Goal: Task Accomplishment & Management: Complete application form

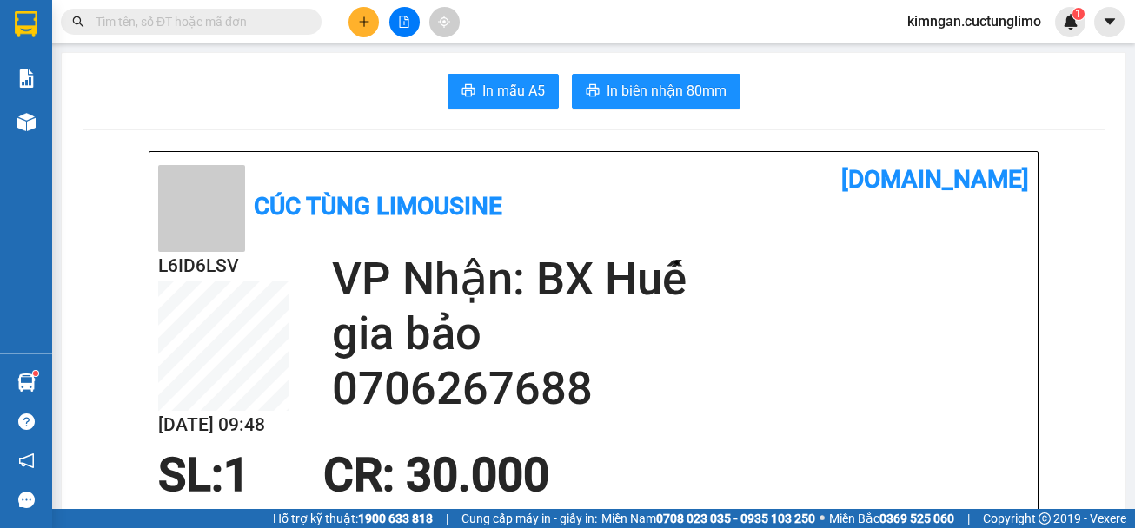
click at [362, 27] on icon "plus" at bounding box center [364, 22] width 12 height 12
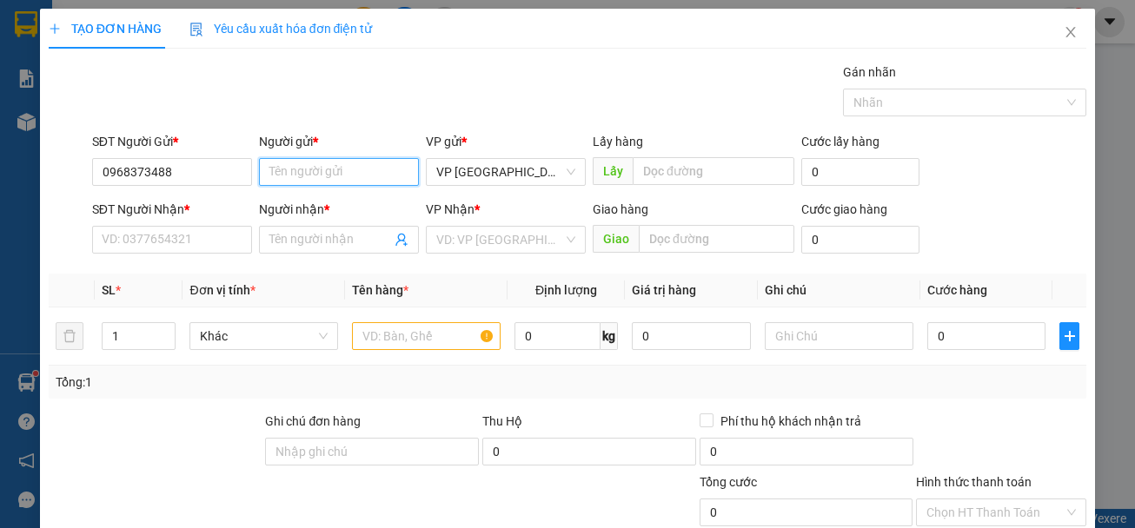
click at [305, 176] on input "Người gửi *" at bounding box center [339, 172] width 160 height 28
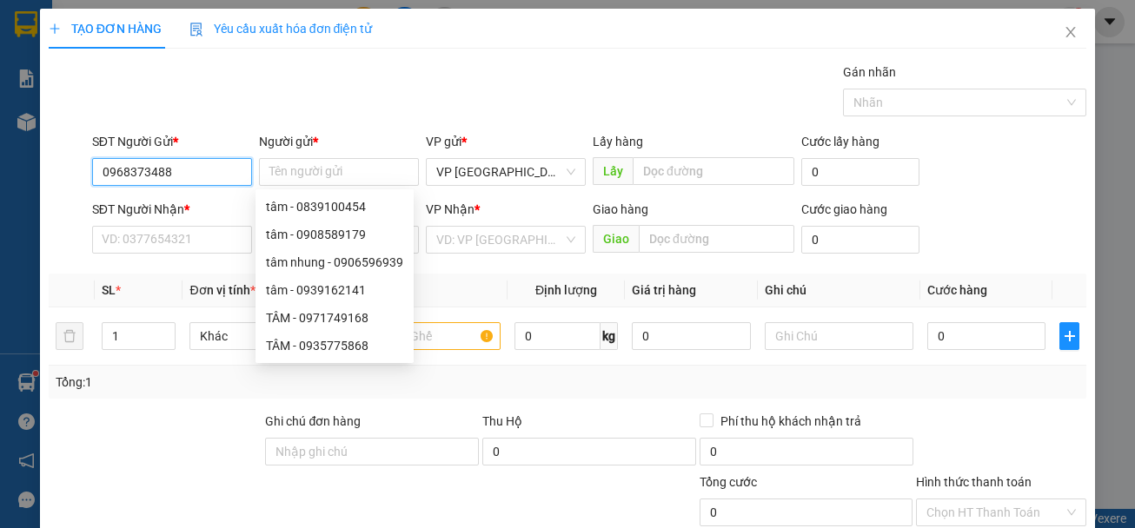
click at [157, 179] on input "0968373488" at bounding box center [172, 172] width 160 height 28
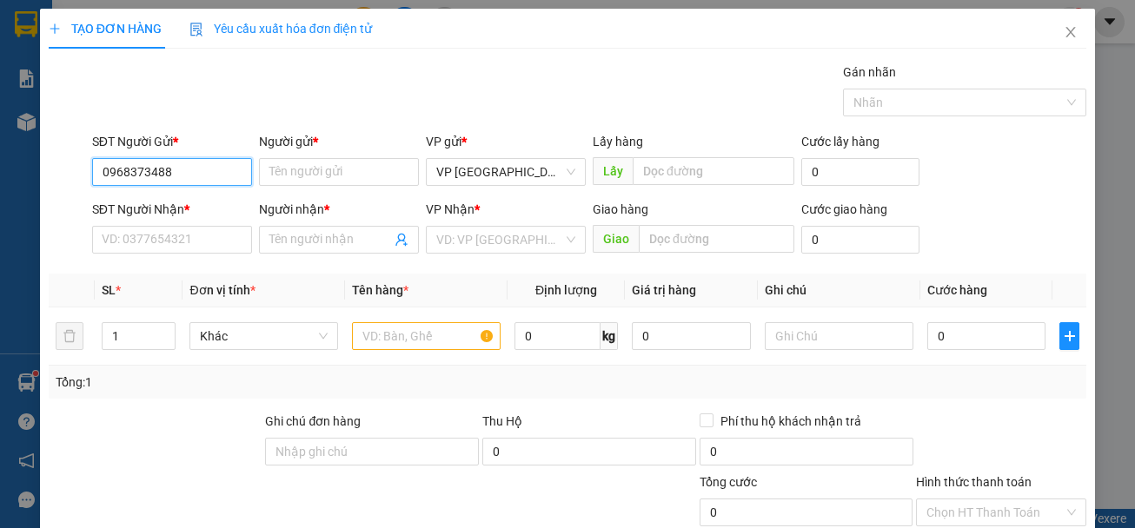
click at [152, 179] on input "0968373488" at bounding box center [172, 172] width 160 height 28
type input "0968373488"
click at [296, 178] on input "Người gửi *" at bounding box center [339, 172] width 160 height 28
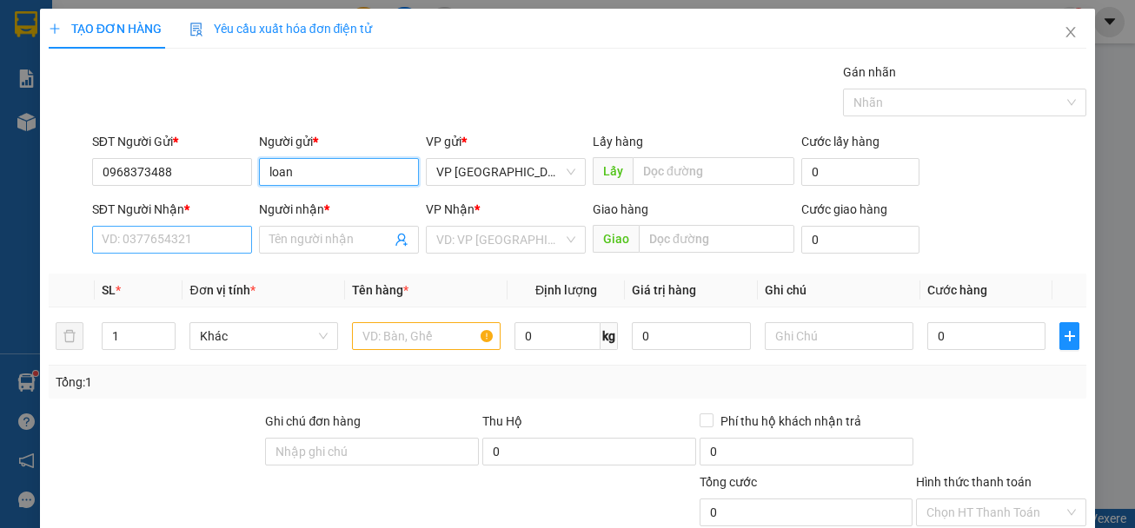
type input "loan"
click at [176, 231] on input "SĐT Người Nhận *" at bounding box center [172, 240] width 160 height 28
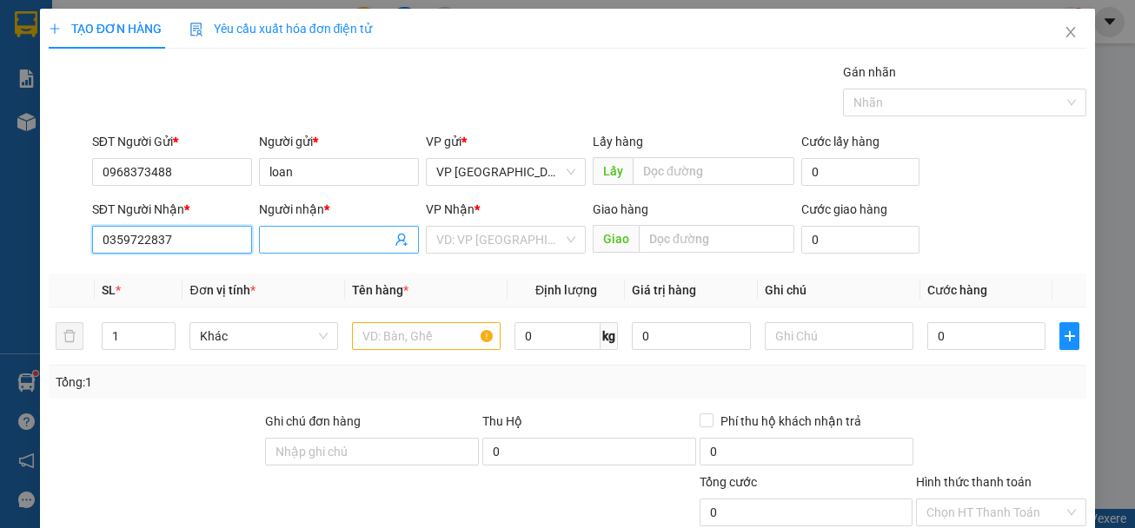
type input "0359722837"
click at [303, 236] on input "Người nhận *" at bounding box center [330, 239] width 122 height 19
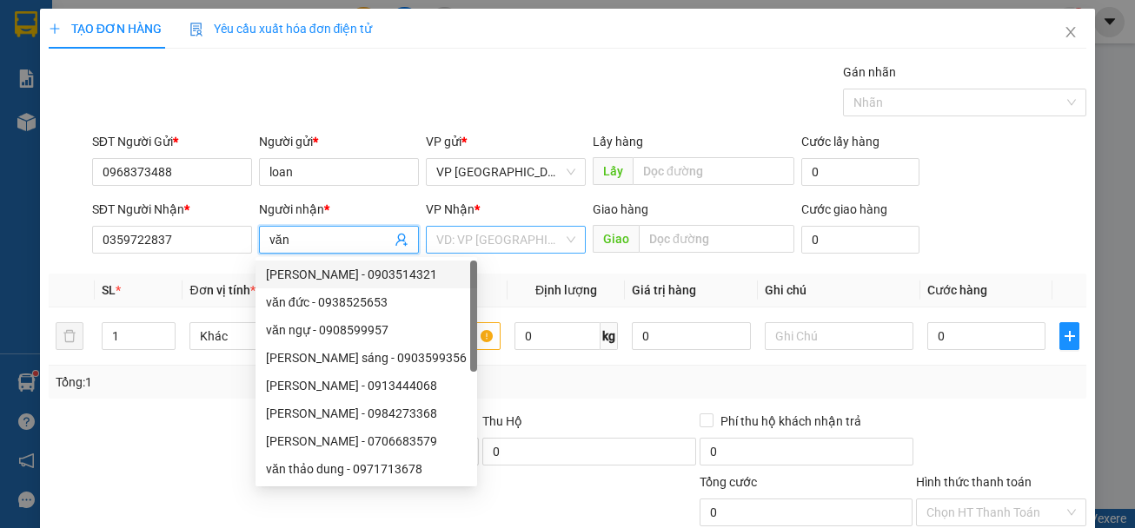
type input "văn"
click at [516, 237] on input "search" at bounding box center [499, 240] width 127 height 26
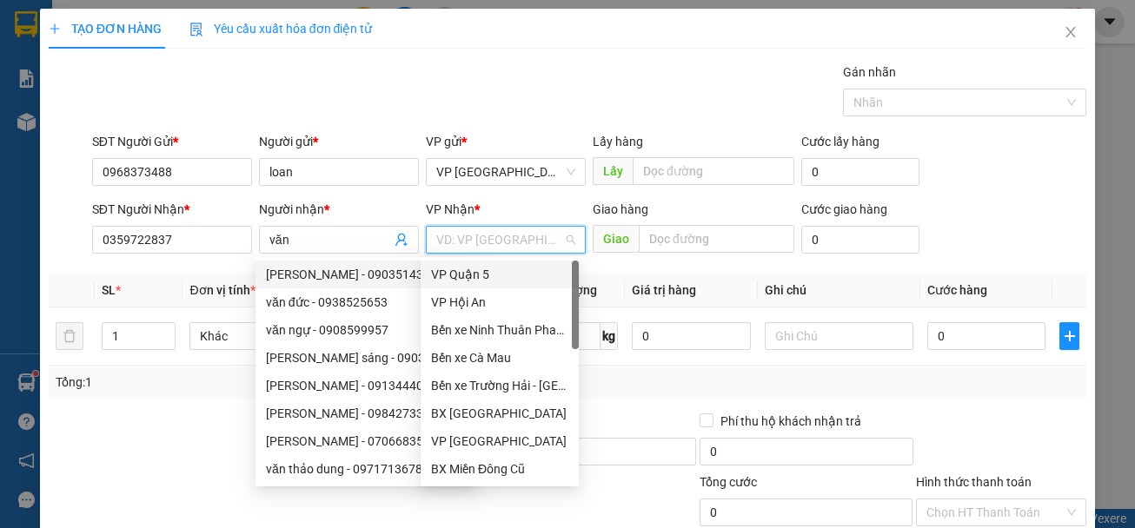
type input "v"
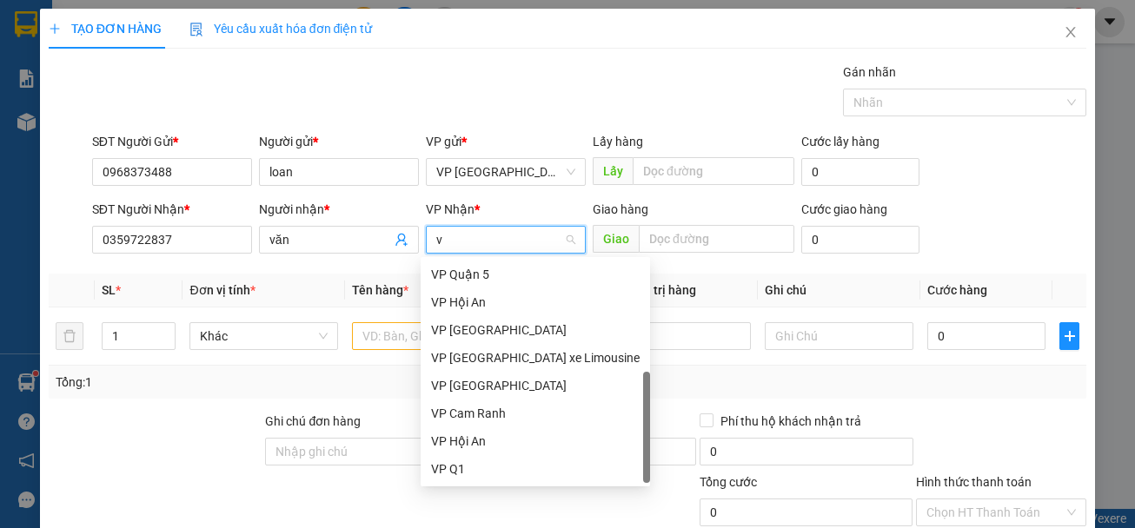
scroll to position [56, 0]
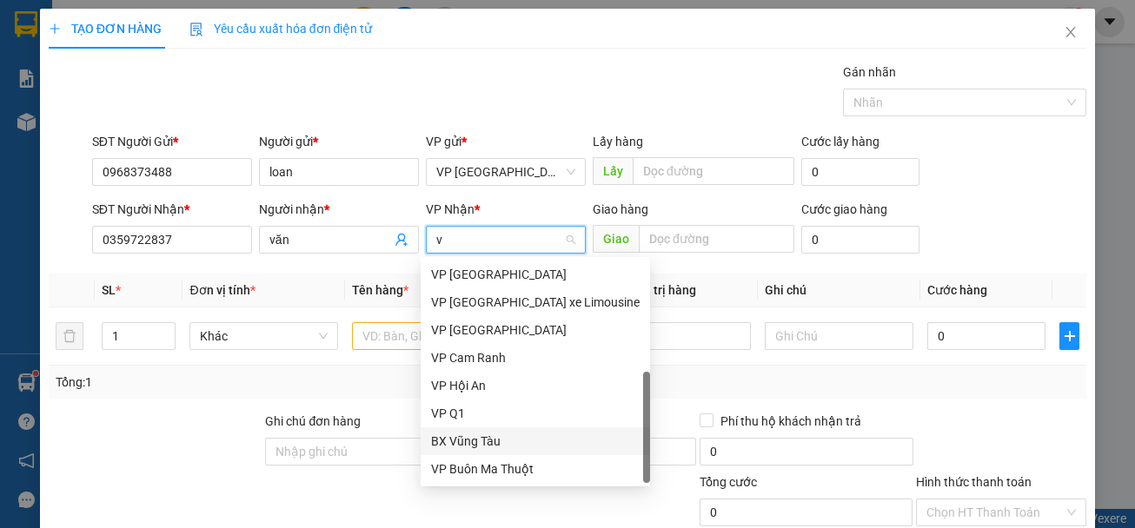
click at [491, 437] on div "BX Vũng Tàu" at bounding box center [535, 441] width 209 height 19
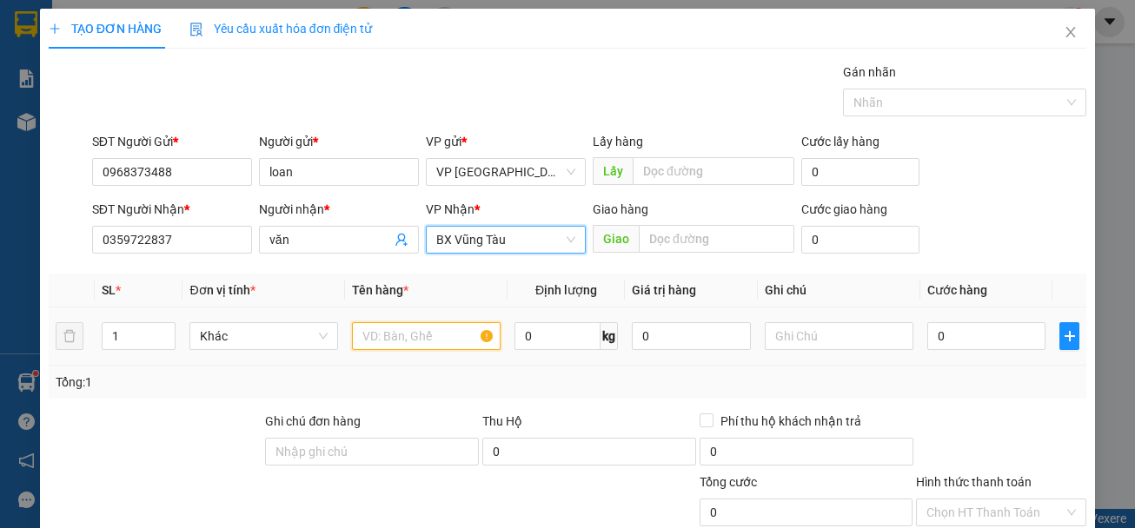
click at [403, 333] on input "text" at bounding box center [426, 336] width 149 height 28
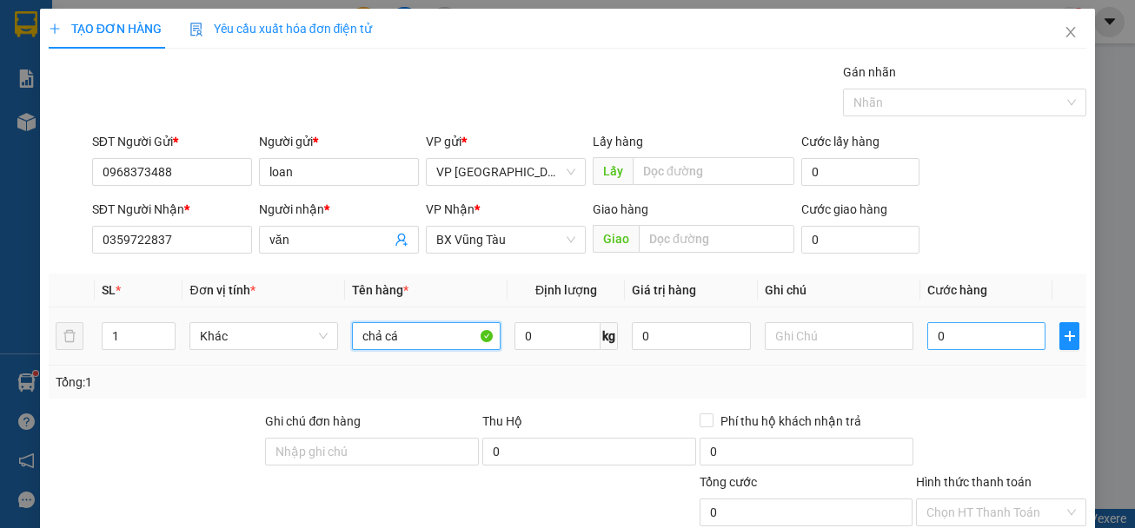
type input "chả cá"
click at [943, 342] on input "0" at bounding box center [986, 336] width 119 height 28
type input "6"
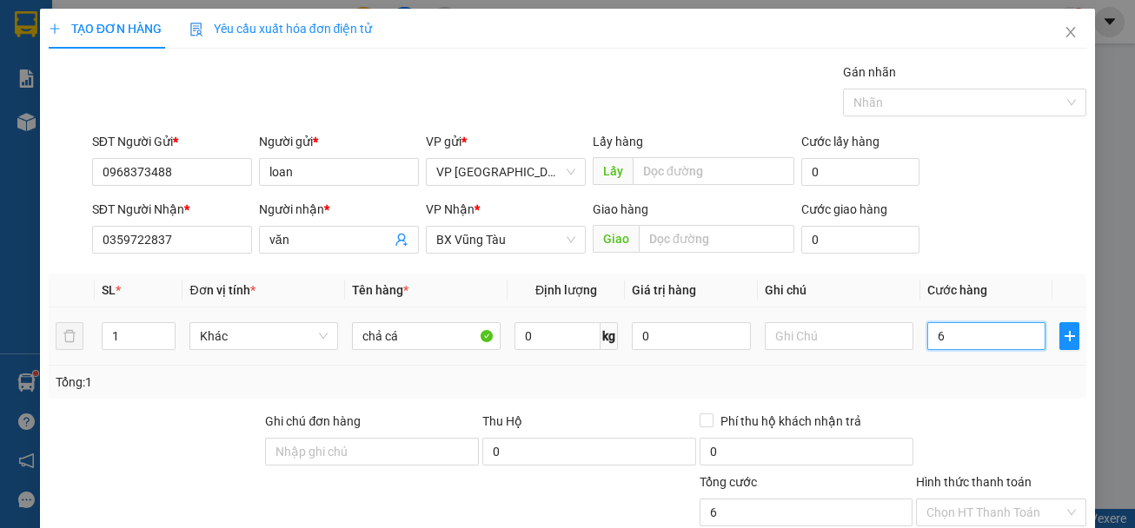
type input "60"
type input "600"
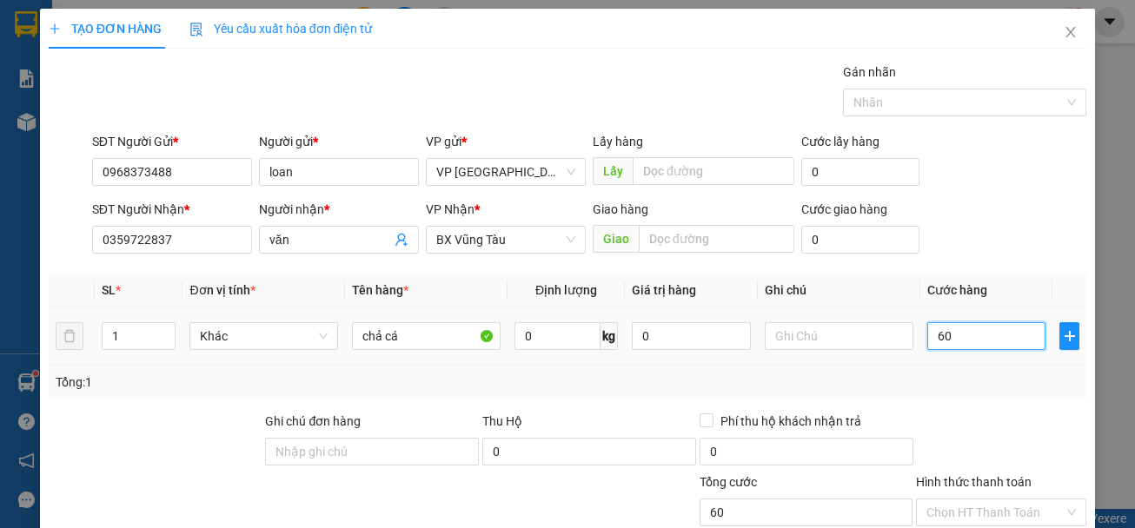
type input "600"
type input "6.000"
type input "60.000"
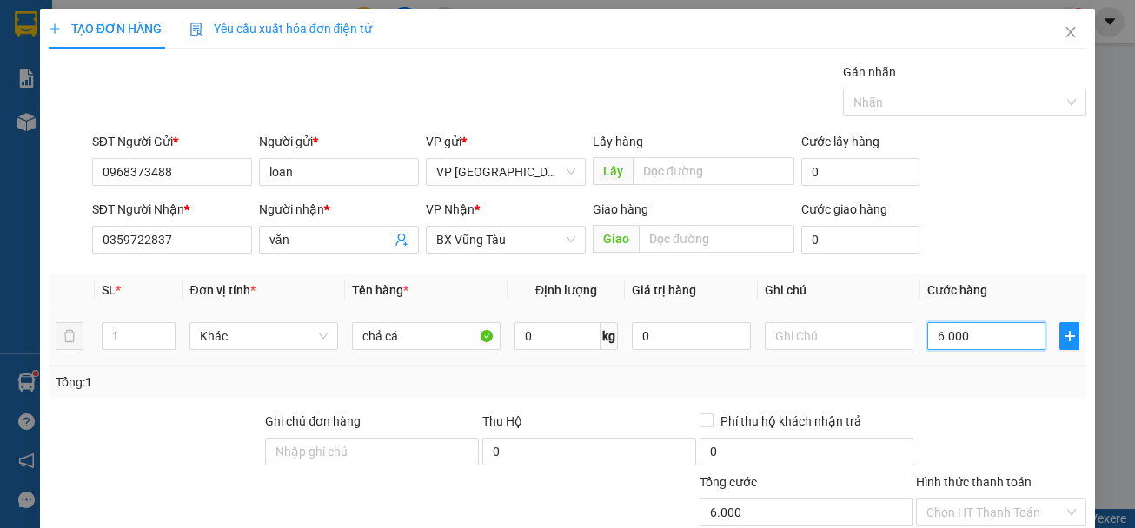
type input "60.000"
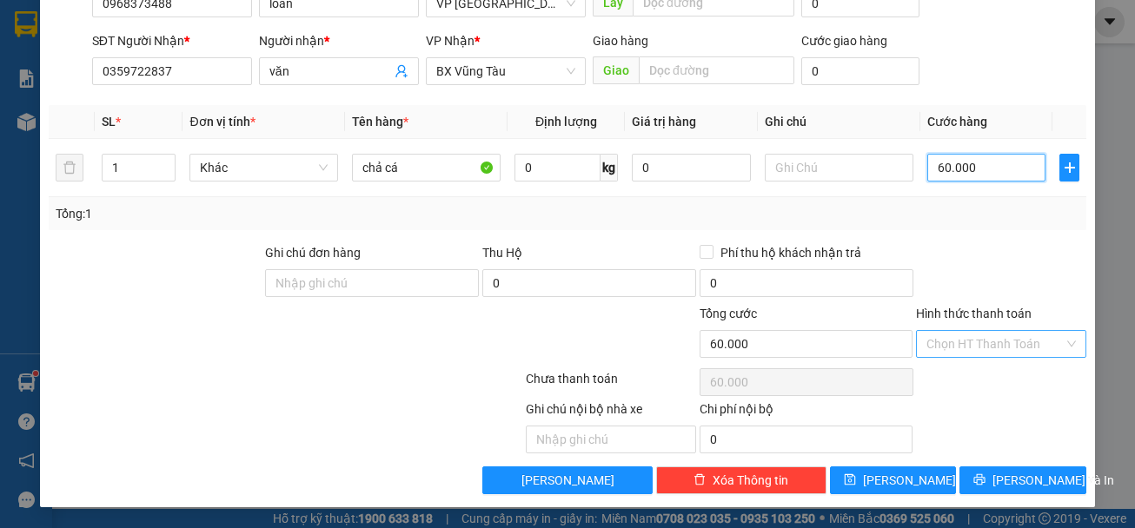
type input "60.000"
click at [1007, 351] on input "Hình thức thanh toán" at bounding box center [995, 344] width 137 height 26
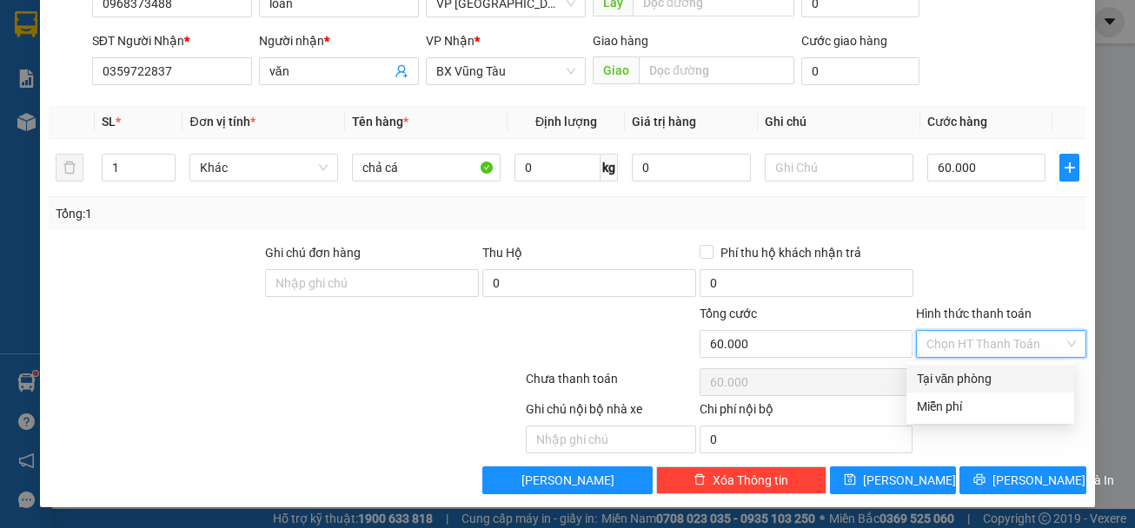
drag, startPoint x: 978, startPoint y: 373, endPoint x: 989, endPoint y: 385, distance: 16.6
click at [985, 380] on div "Tại văn phòng" at bounding box center [990, 378] width 147 height 19
type input "0"
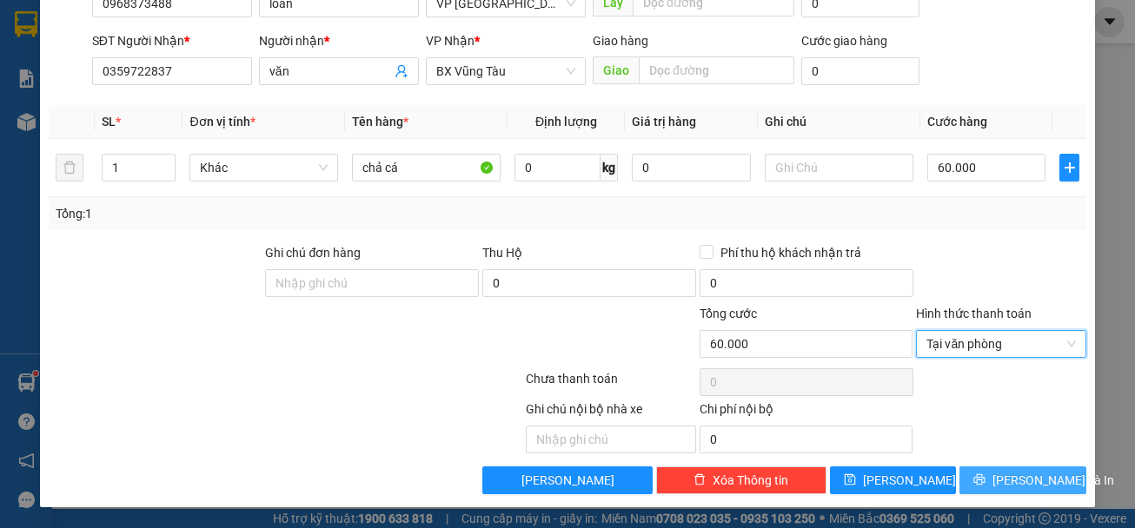
click at [1040, 475] on span "[PERSON_NAME] và In" at bounding box center [1054, 480] width 122 height 19
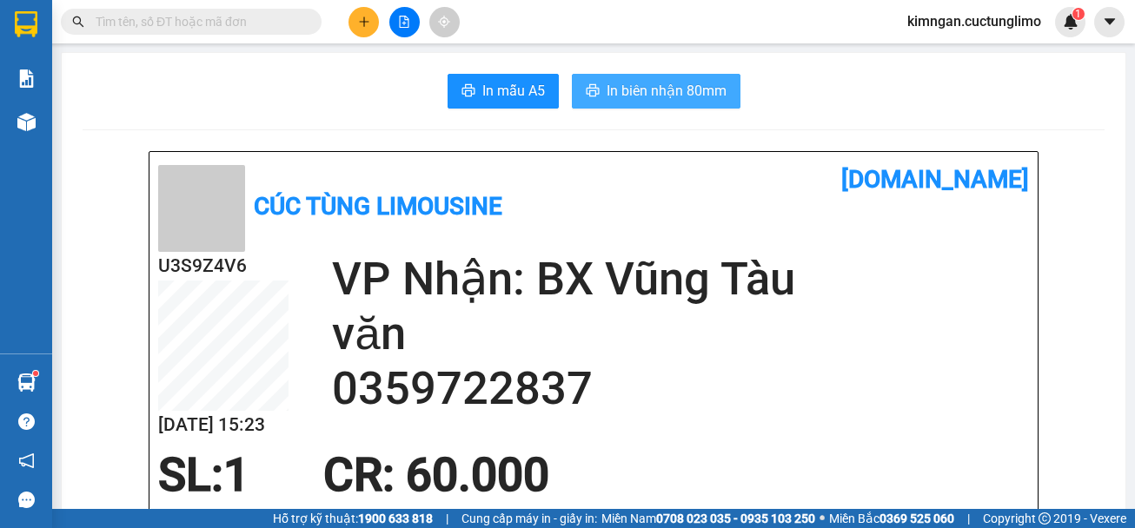
click at [625, 96] on span "In biên nhận 80mm" at bounding box center [667, 91] width 120 height 22
click at [898, 417] on div "U3S9Z4V6 [DATE] 15:23 VP Nhận: BX Vũng Tàu văn 0359722837" at bounding box center [593, 350] width 871 height 197
click at [928, 395] on h2 "0359722837" at bounding box center [680, 389] width 697 height 55
click at [358, 37] on button at bounding box center [364, 22] width 30 height 30
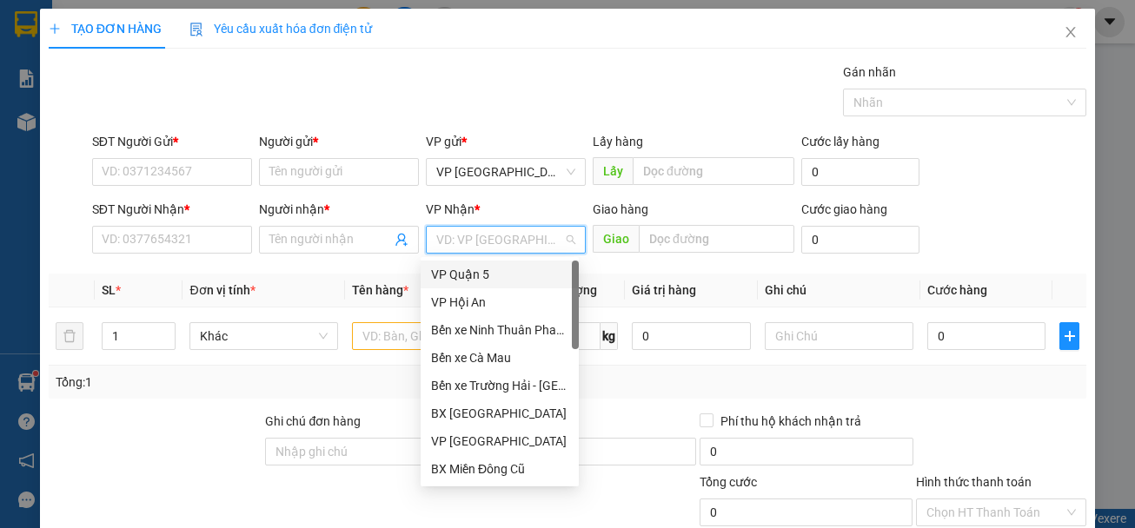
click at [489, 234] on input "search" at bounding box center [499, 240] width 127 height 26
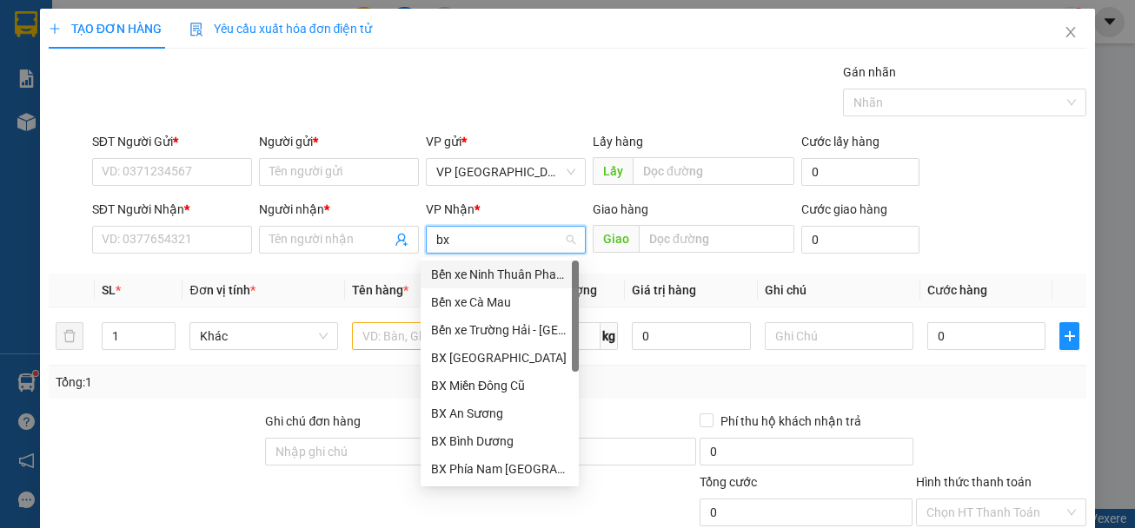
type input "bx"
click at [505, 269] on div "BX [GEOGRAPHIC_DATA]" at bounding box center [499, 274] width 137 height 19
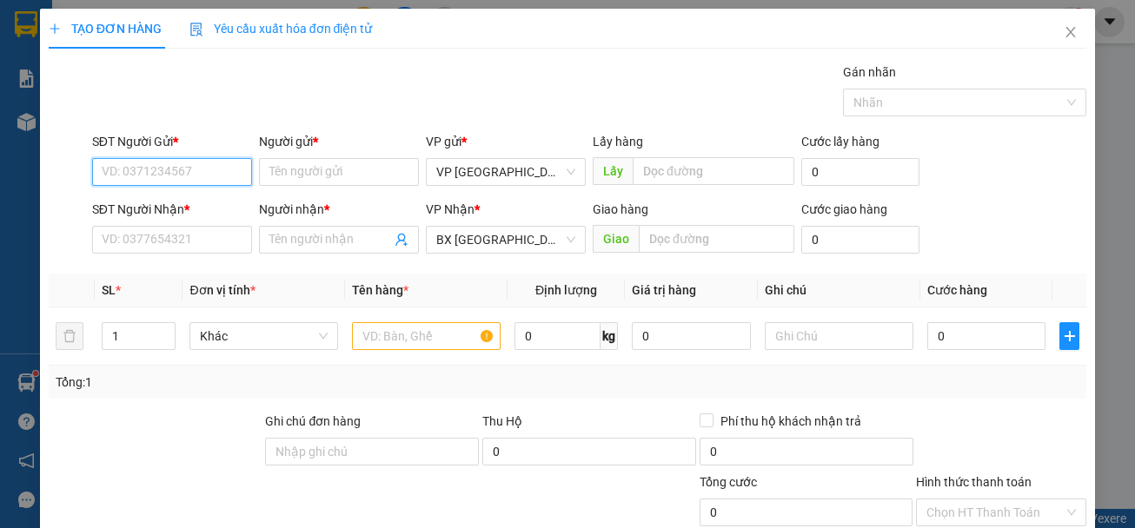
click at [163, 171] on input "SĐT Người Gửi *" at bounding box center [172, 172] width 160 height 28
type input "0825740111"
click at [208, 207] on div "0825740111 - huy" at bounding box center [170, 206] width 137 height 19
type input "huy"
type input "30.000"
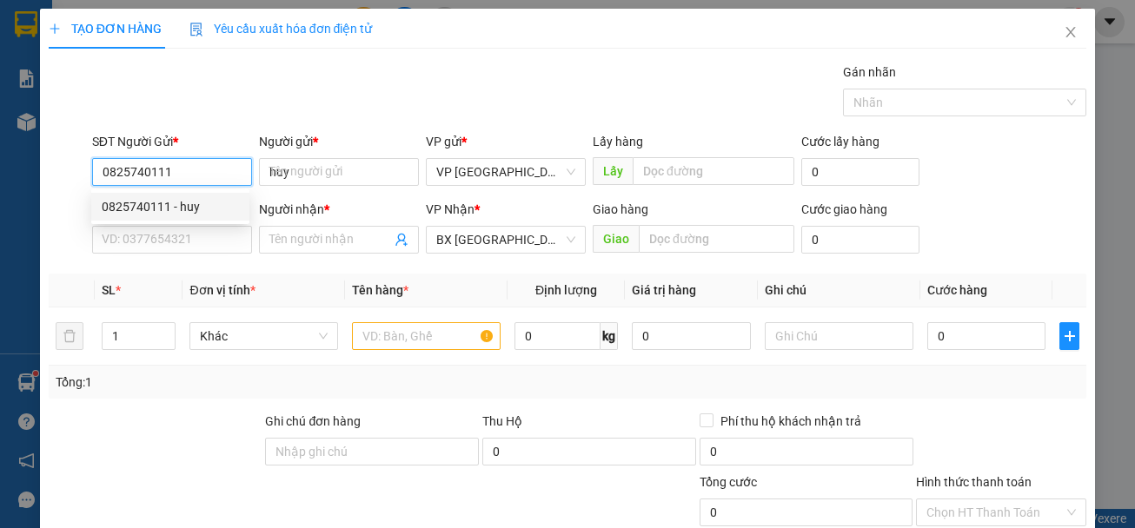
type input "30.000"
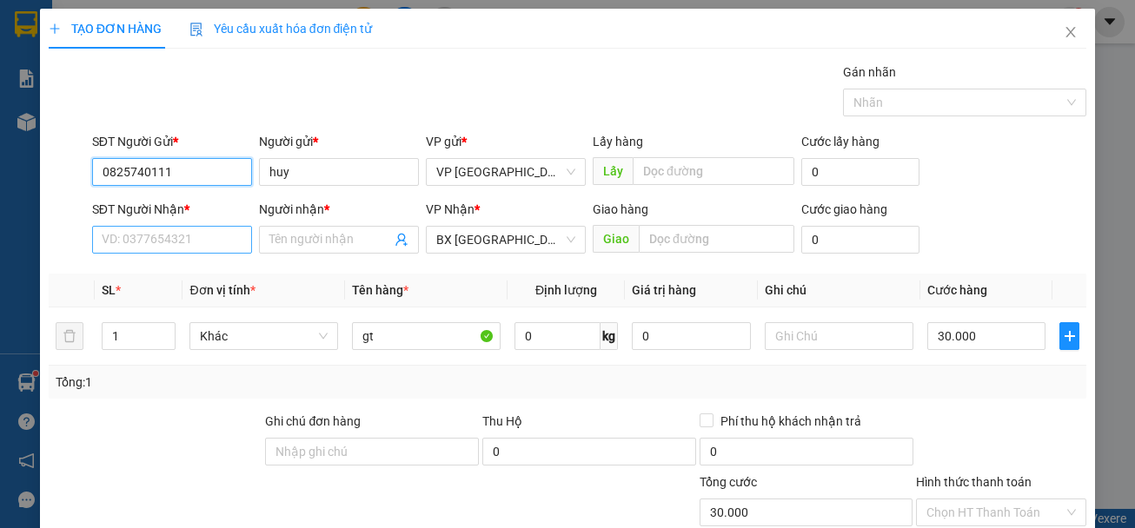
type input "0825740111"
click at [193, 246] on input "SĐT Người Nhận *" at bounding box center [172, 240] width 160 height 28
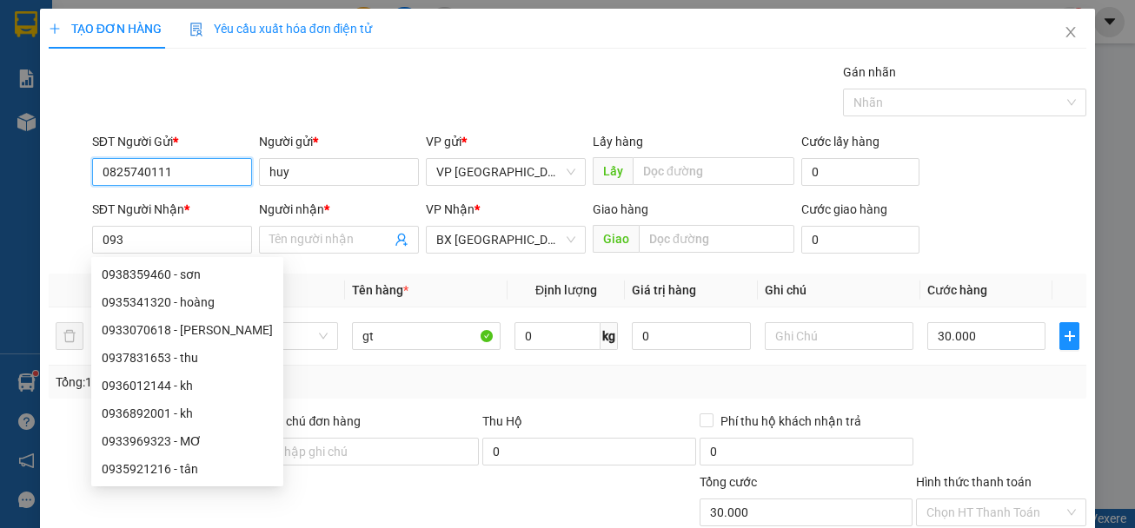
drag, startPoint x: 178, startPoint y: 168, endPoint x: 77, endPoint y: 170, distance: 100.9
click at [77, 170] on div "SĐT Người Gửi * 0825740111 0825740111 Người gửi * huy VP gửi * VP [GEOGRAPHIC_D…" at bounding box center [568, 162] width 1042 height 61
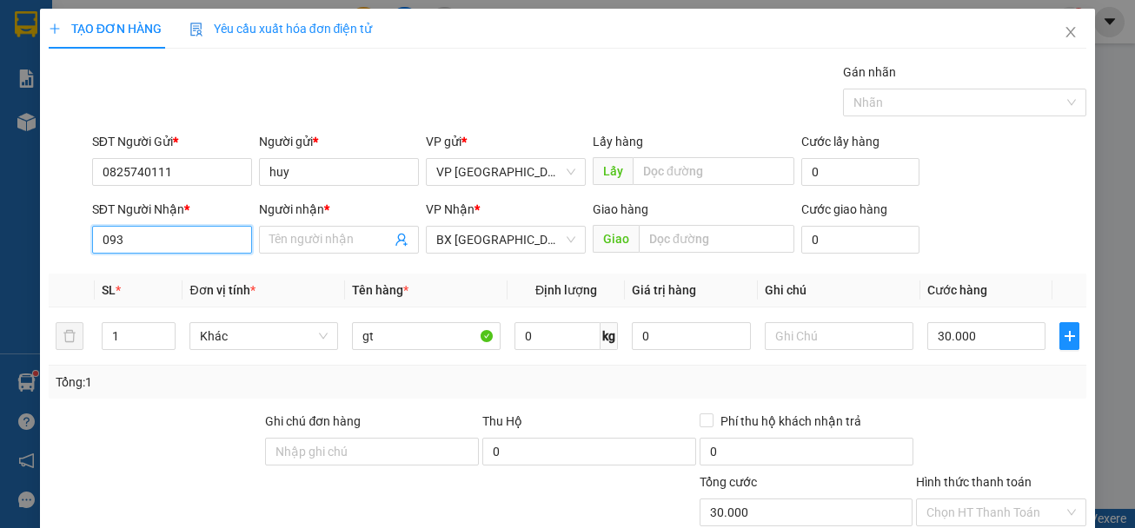
drag, startPoint x: 136, startPoint y: 241, endPoint x: 23, endPoint y: 241, distance: 113.0
click at [36, 241] on div "TẠO ĐƠN HÀNG Yêu cầu xuất hóa đơn điện tử Transit Pickup Surcharge Ids Transit …" at bounding box center [567, 264] width 1135 height 528
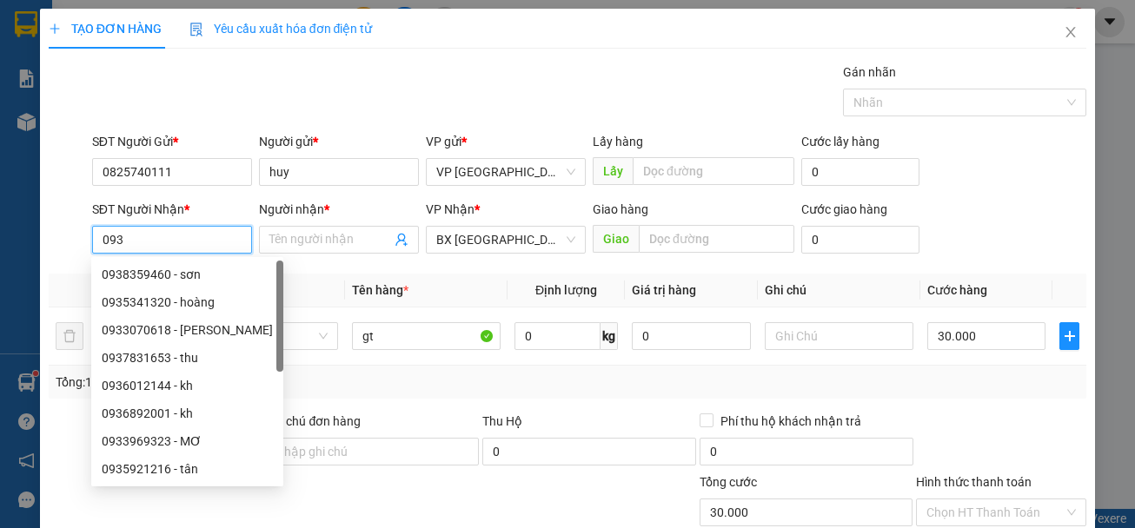
paste input "825740111"
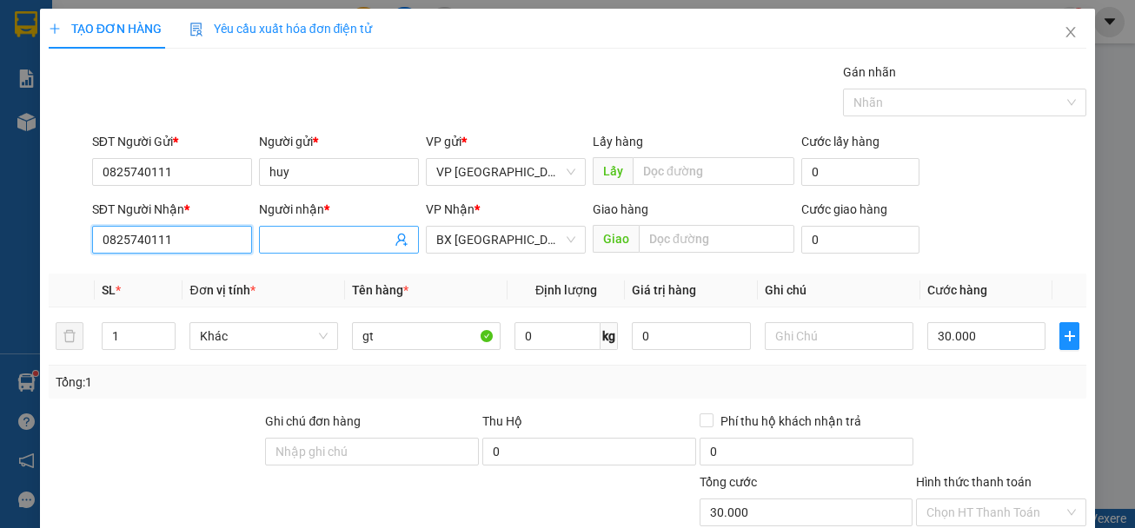
type input "0825740111"
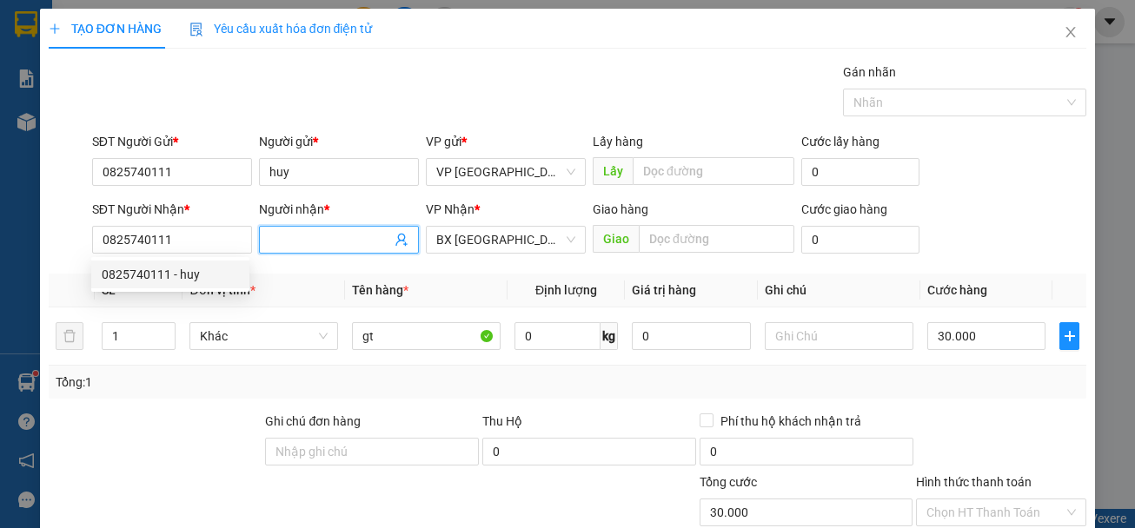
click at [295, 233] on input "Người nhận *" at bounding box center [330, 239] width 122 height 19
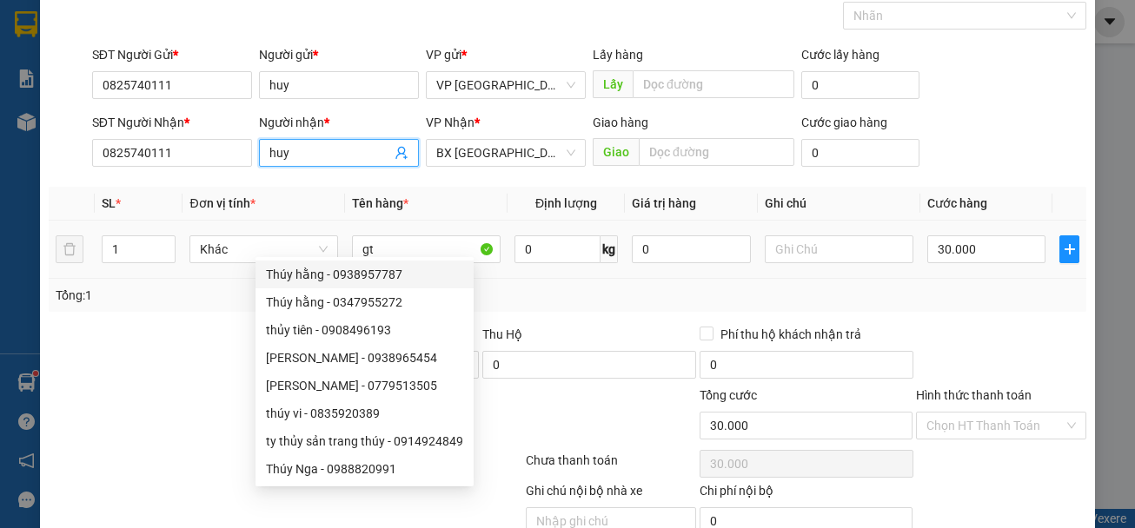
scroll to position [169, 0]
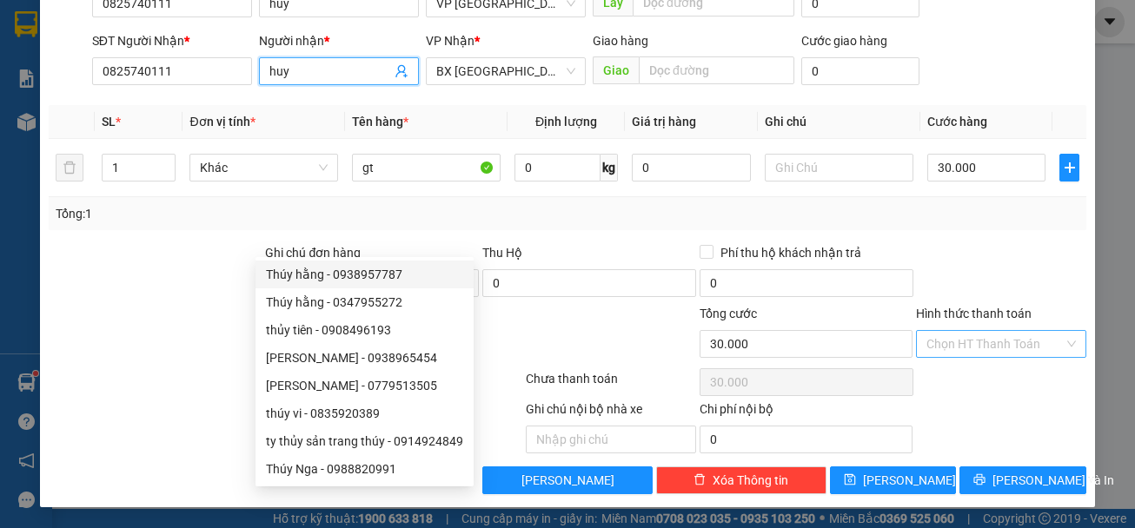
type input "huy"
click at [983, 342] on input "Hình thức thanh toán" at bounding box center [995, 344] width 137 height 26
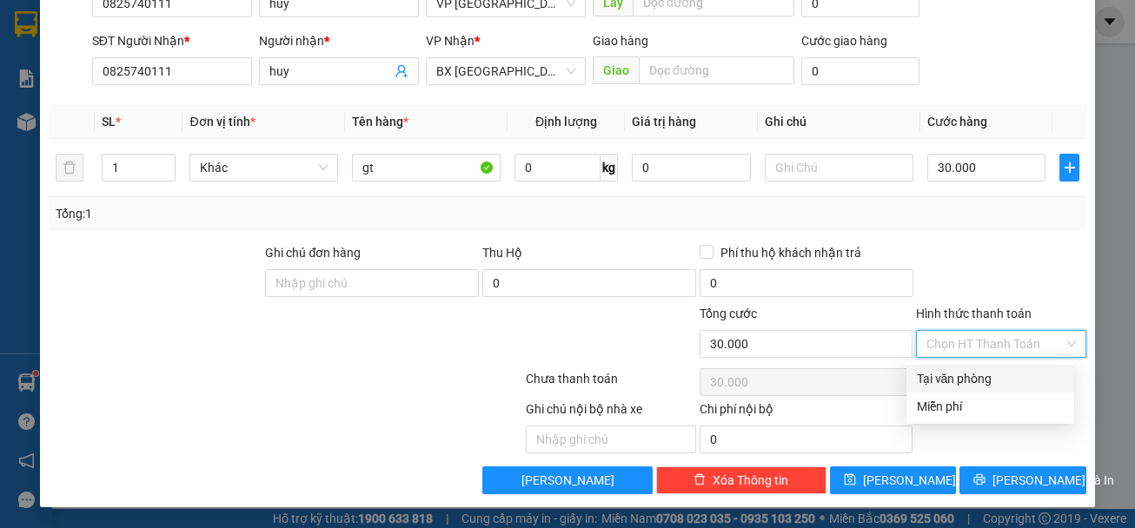
drag, startPoint x: 974, startPoint y: 380, endPoint x: 1025, endPoint y: 464, distance: 98.2
click at [980, 388] on div "Tại văn phòng" at bounding box center [990, 378] width 147 height 19
type input "0"
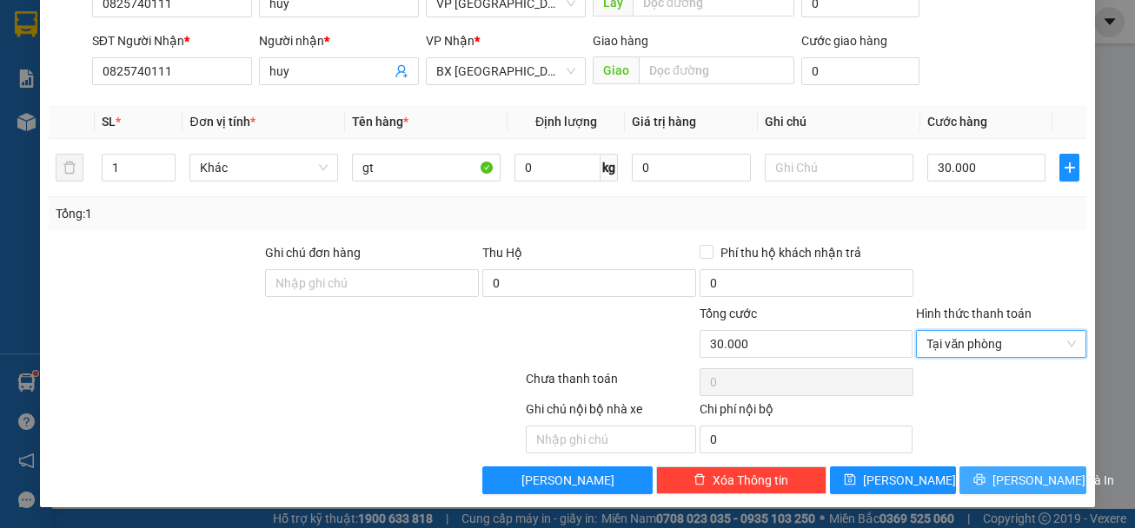
click at [1033, 486] on span "[PERSON_NAME] và In" at bounding box center [1054, 480] width 122 height 19
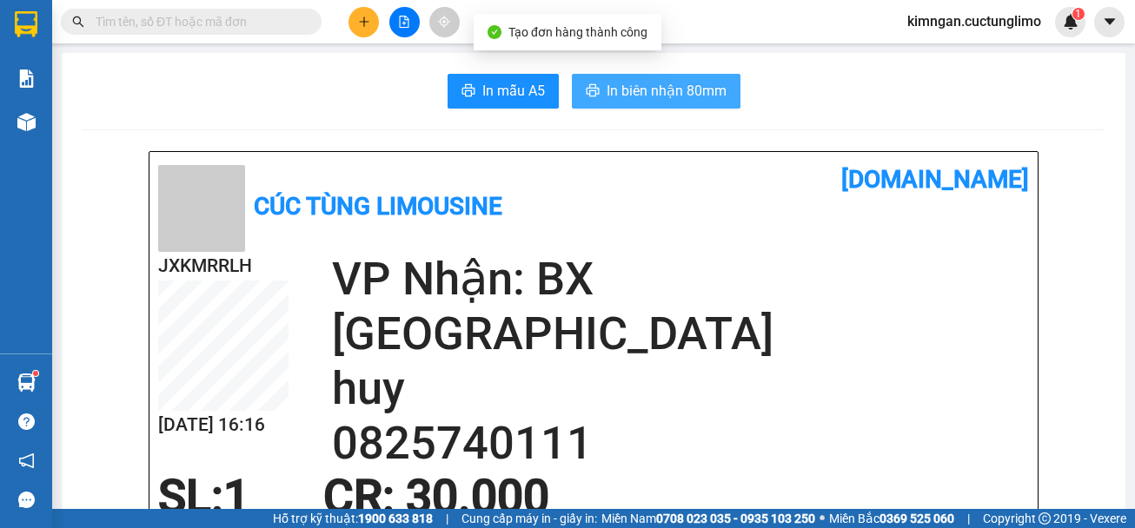
click at [669, 95] on span "In biên nhận 80mm" at bounding box center [667, 91] width 120 height 22
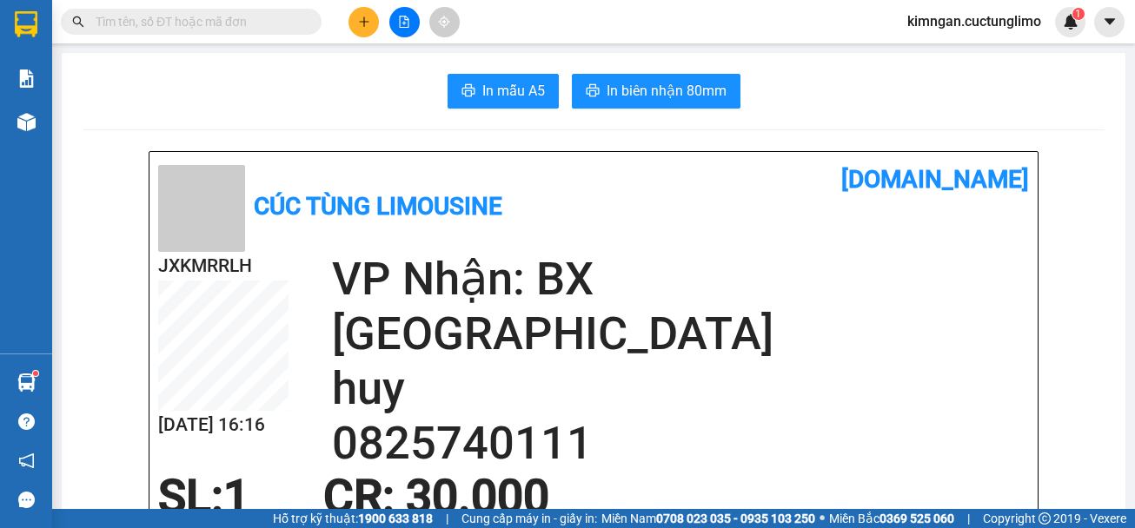
click at [915, 442] on div "JXKMRRLH [DATE] 16:16 VP Nhận: BX [GEOGRAPHIC_DATA] huy 0825740111" at bounding box center [593, 361] width 871 height 219
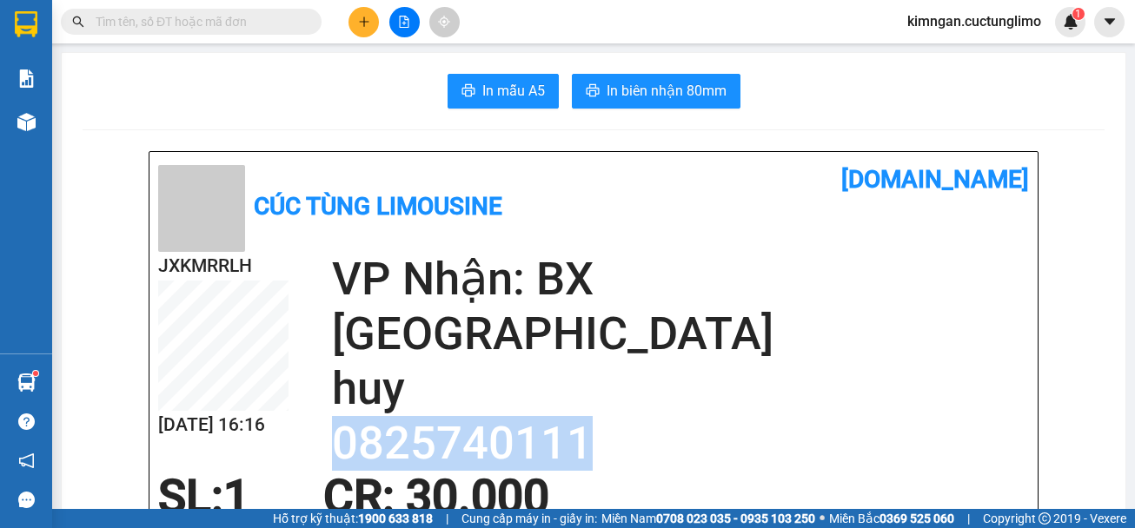
click at [915, 442] on div "JXKMRRLH [DATE] 16:16 VP Nhận: BX [GEOGRAPHIC_DATA] huy 0825740111" at bounding box center [593, 361] width 871 height 219
click at [406, 416] on h2 "0825740111" at bounding box center [680, 443] width 697 height 55
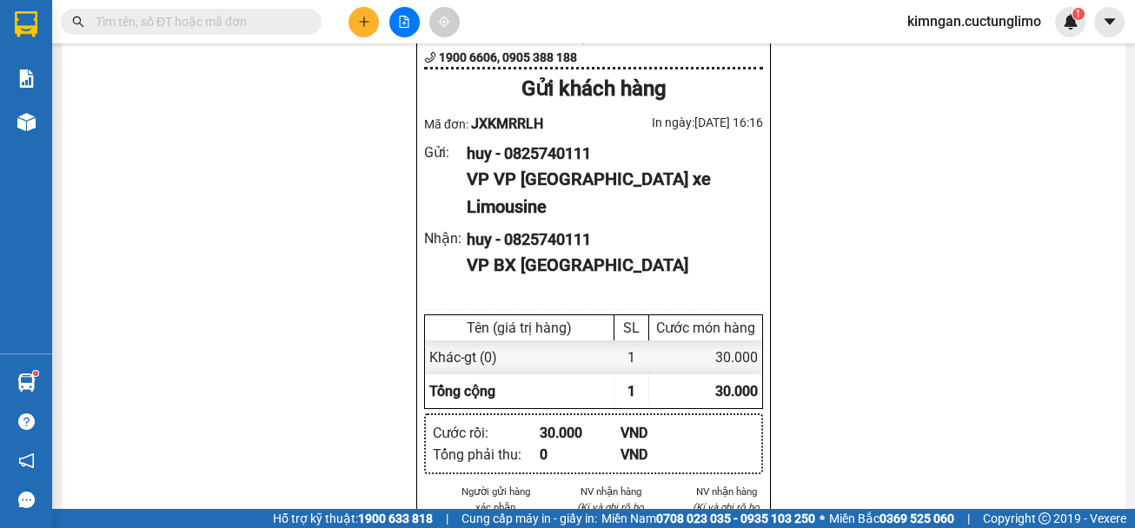
scroll to position [956, 0]
